Goal: Browse casually: Explore the website without a specific task or goal

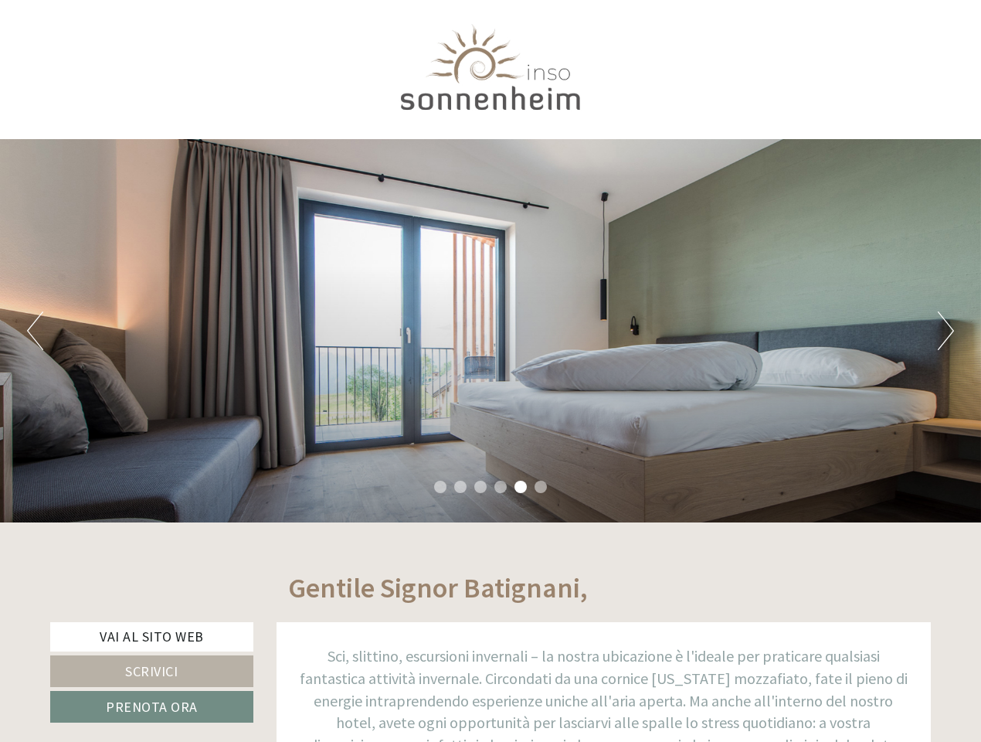
click at [490, 371] on div "Previous Next 1 2 3 4 5 6" at bounding box center [490, 330] width 981 height 383
click at [35, 331] on button "Previous" at bounding box center [35, 330] width 16 height 39
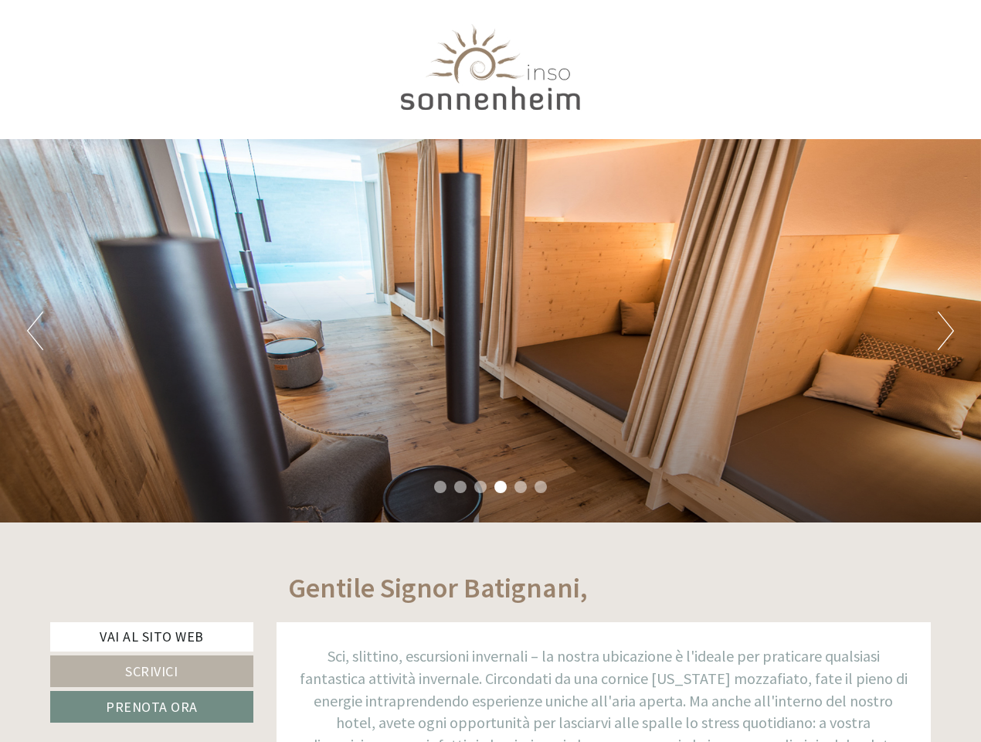
click at [490, 331] on div "Previous Next 1 2 3 4 5 6" at bounding box center [490, 330] width 981 height 383
click at [945, 331] on button "Next" at bounding box center [946, 330] width 16 height 39
click at [440, 487] on li "1" at bounding box center [440, 486] width 12 height 12
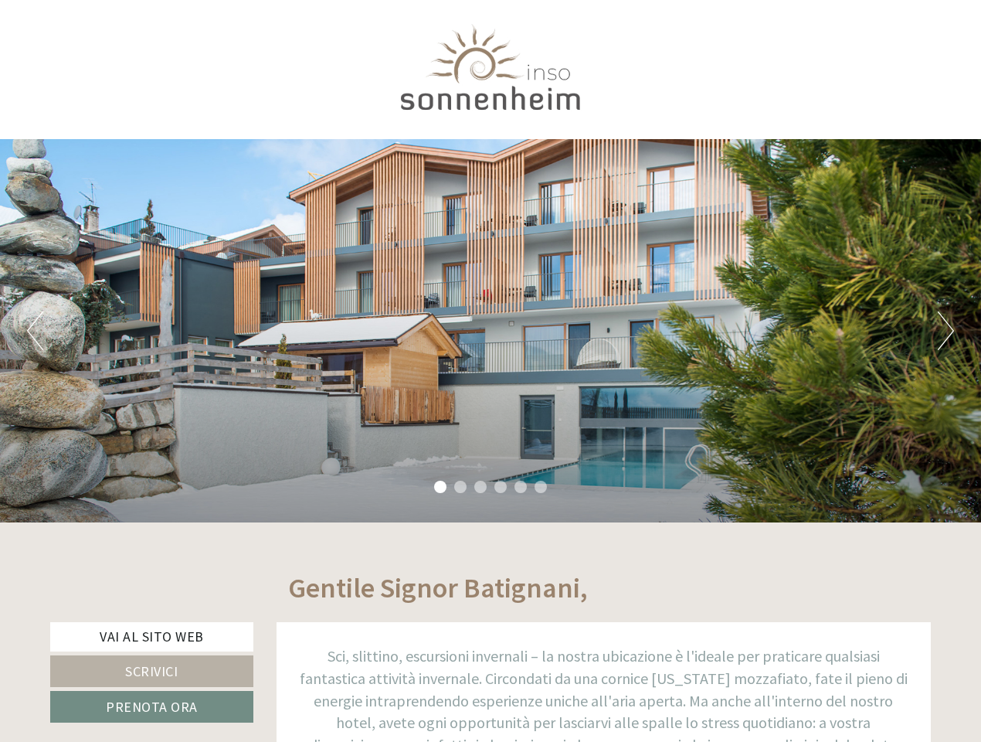
click at [460, 487] on li "2" at bounding box center [460, 486] width 12 height 12
click at [480, 487] on li "3" at bounding box center [480, 486] width 12 height 12
click at [501, 487] on li "4" at bounding box center [500, 486] width 12 height 12
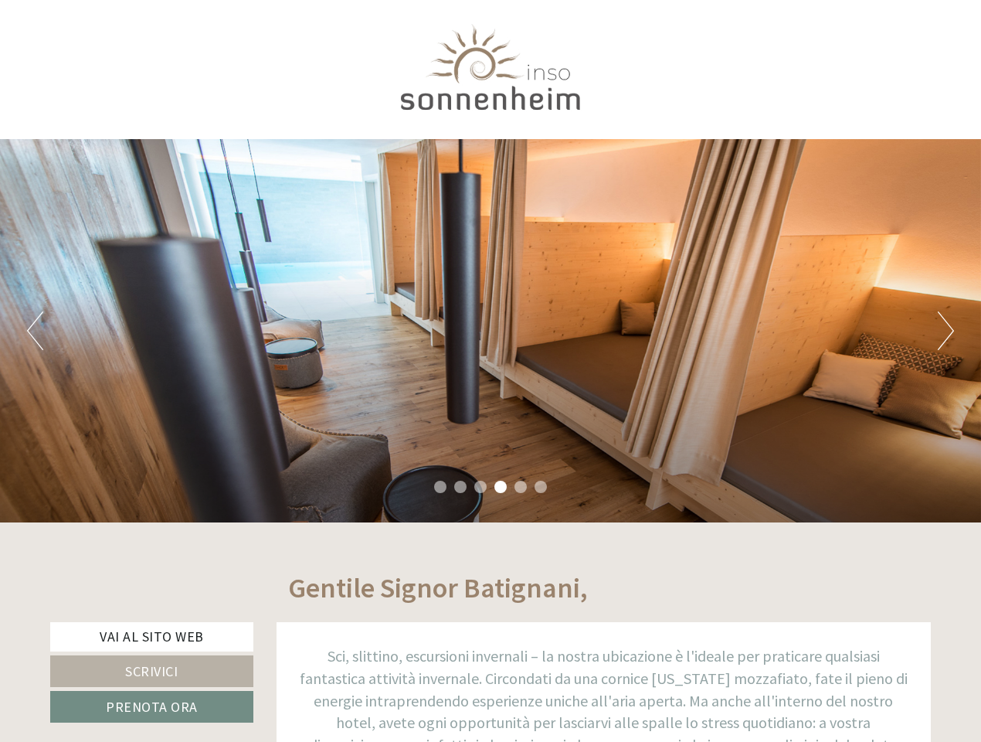
click at [521, 487] on li "5" at bounding box center [520, 486] width 12 height 12
click at [541, 487] on li "6" at bounding box center [541, 486] width 12 height 12
